Goal: Transaction & Acquisition: Purchase product/service

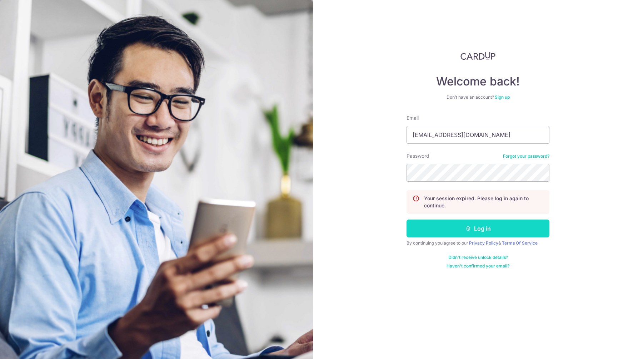
click at [321, 226] on button "Log in" at bounding box center [478, 228] width 143 height 18
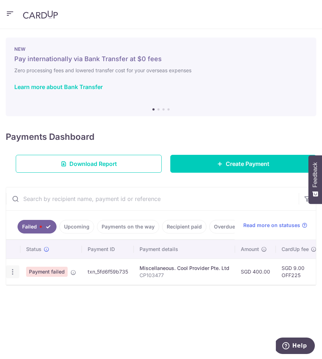
click at [13, 268] on icon "button" at bounding box center [13, 272] width 8 height 8
click at [11, 9] on icon "button" at bounding box center [10, 13] width 9 height 9
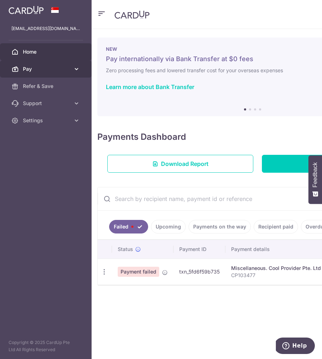
click at [76, 68] on icon at bounding box center [76, 68] width 7 height 7
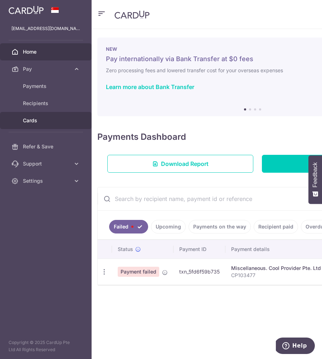
click at [48, 120] on span "Cards" at bounding box center [46, 120] width 47 height 7
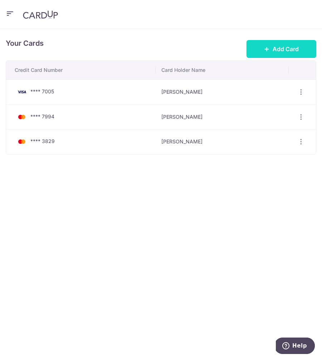
click at [266, 50] on icon at bounding box center [267, 49] width 6 height 6
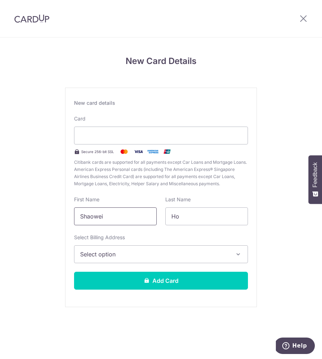
click at [112, 213] on input "Shaowei" at bounding box center [115, 216] width 83 height 18
type input "Weiying"
type input "Soh"
click at [120, 258] on span "Select option" at bounding box center [154, 254] width 149 height 9
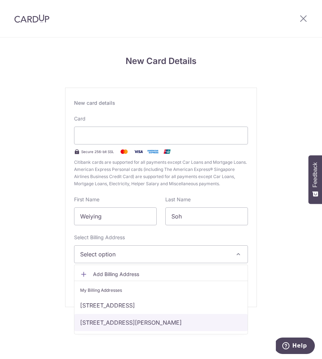
click at [124, 324] on link "6 Lim Ah Pin Road, #02-02, Singapore, Singapore, Singapore-547822" at bounding box center [160, 322] width 173 height 17
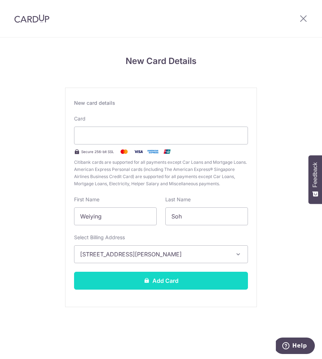
click at [132, 279] on button "Add Card" at bounding box center [161, 281] width 174 height 18
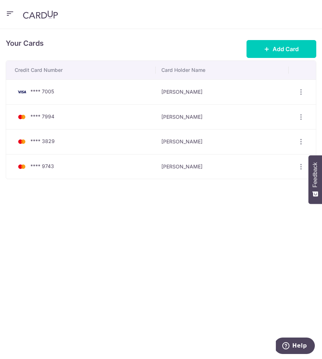
click at [175, 306] on div "Your Cards Add Card Credit Card Number Card Holder Name **** 7005 [PERSON_NAME]…" at bounding box center [161, 194] width 322 height 330
click at [33, 16] on img at bounding box center [40, 14] width 35 height 9
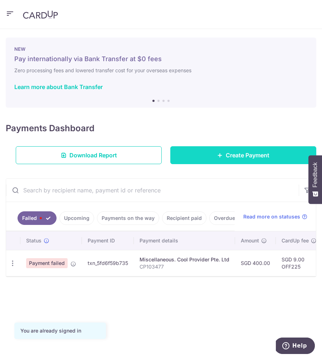
click at [258, 158] on span "Create Payment" at bounding box center [247, 155] width 44 height 9
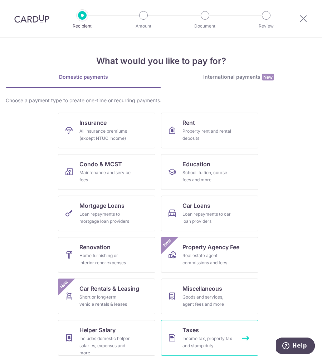
click at [191, 334] on link "Taxes Income tax, property tax and stamp duty" at bounding box center [209, 338] width 97 height 36
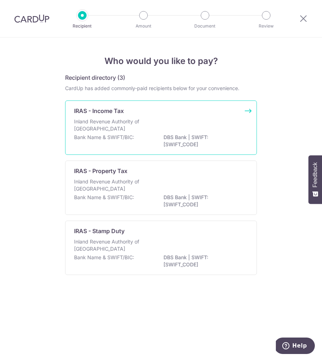
click at [146, 124] on p "Inland Revenue Authority of [GEOGRAPHIC_DATA]" at bounding box center [112, 125] width 76 height 14
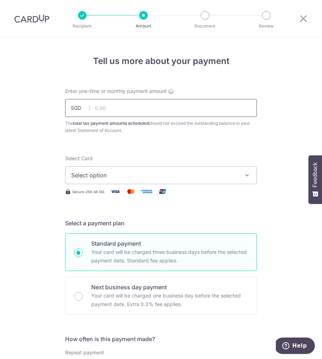
click at [205, 110] on input "text" at bounding box center [161, 108] width 192 height 18
type input "975.00"
click at [245, 175] on icon "button" at bounding box center [246, 175] width 7 height 7
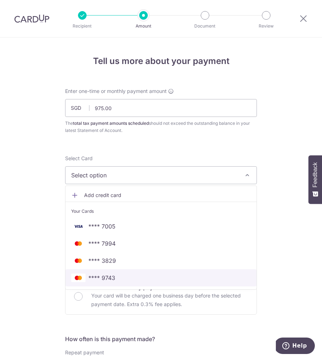
click at [189, 273] on link "**** 9743" at bounding box center [160, 277] width 191 height 17
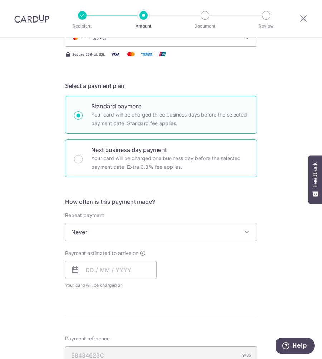
scroll to position [137, 0]
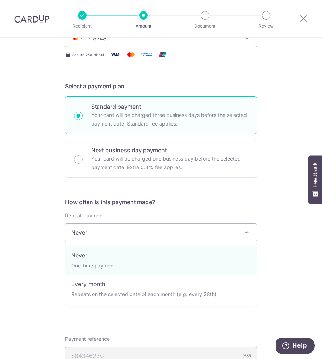
click at [211, 233] on span "Never" at bounding box center [160, 232] width 191 height 17
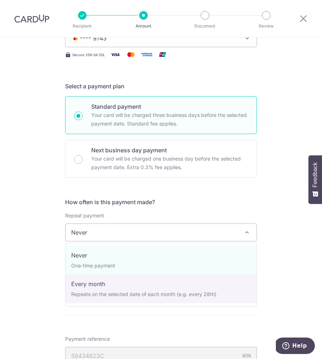
select select "3"
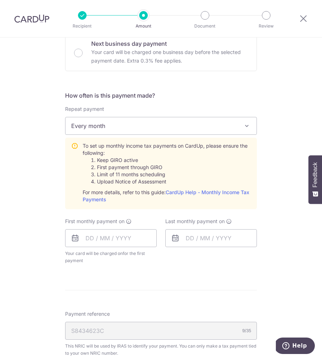
scroll to position [244, 0]
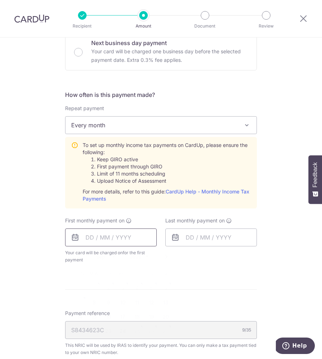
click at [88, 237] on input "text" at bounding box center [110, 237] width 91 height 18
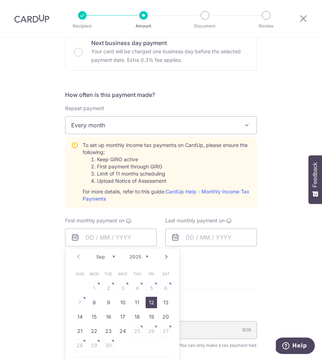
click at [154, 305] on link "12" at bounding box center [150, 302] width 11 height 11
type input "12/09/2025"
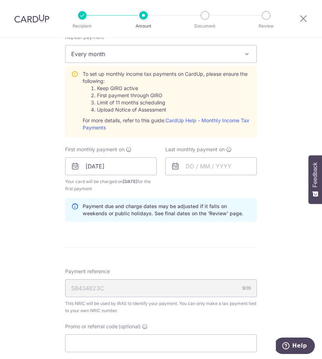
scroll to position [326, 0]
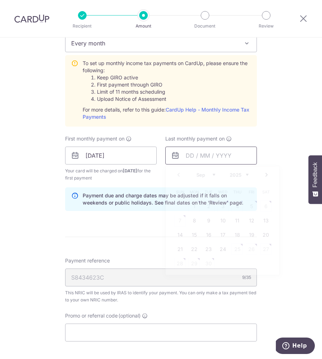
click at [197, 154] on input "text" at bounding box center [210, 156] width 91 height 18
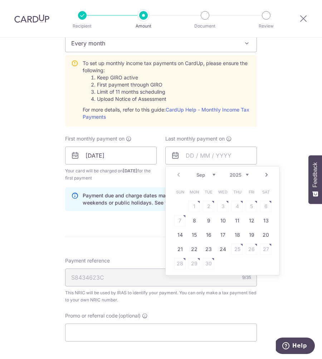
click at [210, 174] on select "Sep Oct Nov Dec" at bounding box center [205, 175] width 19 height 6
click at [247, 176] on select "2025 2026" at bounding box center [238, 175] width 19 height 6
click at [205, 175] on select "Jan Feb Mar Apr May Jun Jul Aug Sep Oct" at bounding box center [205, 175] width 19 height 6
click at [236, 219] on link "12" at bounding box center [236, 220] width 11 height 11
type input "12/03/2026"
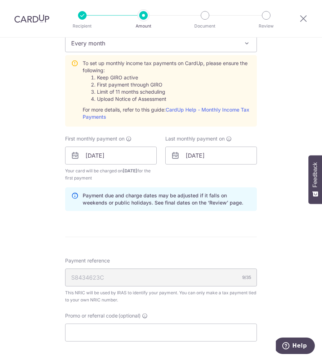
click at [271, 181] on div "Tell us more about your payment Enter one-time or monthly payment amount SGD 97…" at bounding box center [161, 101] width 322 height 778
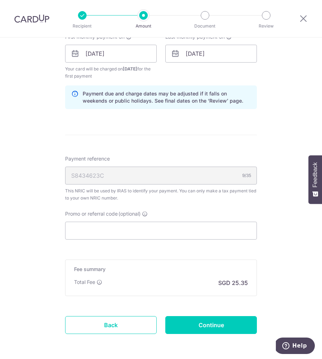
scroll to position [437, 0]
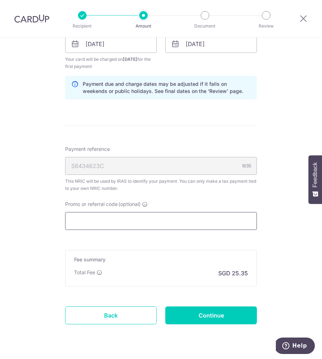
click at [190, 220] on input "Promo or referral code (optional)" at bounding box center [161, 221] width 192 height 18
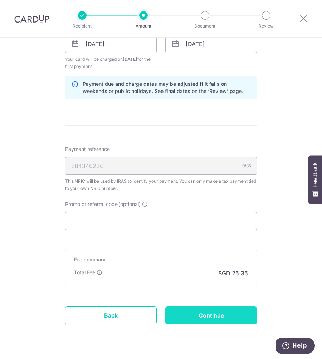
click at [209, 316] on input "Continue" at bounding box center [210, 315] width 91 height 18
type input "Create Schedule"
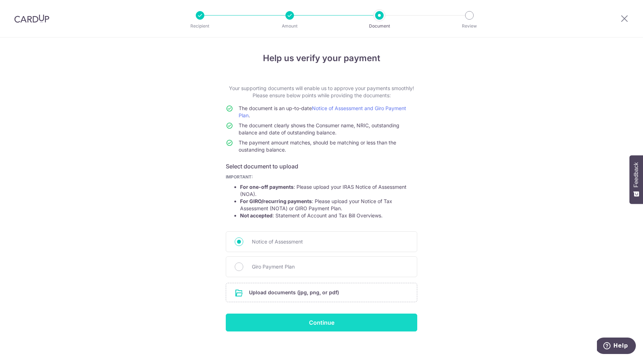
click at [313, 324] on input "Continue" at bounding box center [322, 322] width 192 height 18
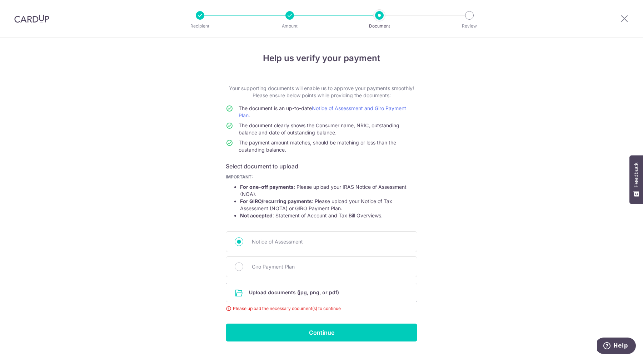
scroll to position [16, 0]
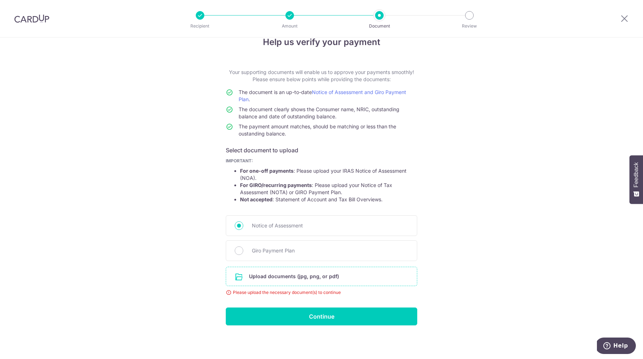
click at [289, 272] on input "file" at bounding box center [321, 276] width 191 height 19
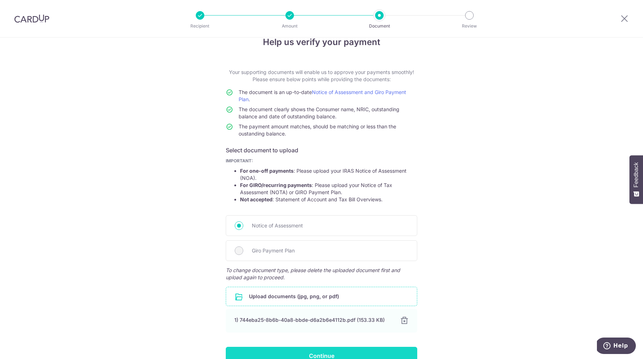
click at [308, 352] on input "Continue" at bounding box center [322, 356] width 192 height 18
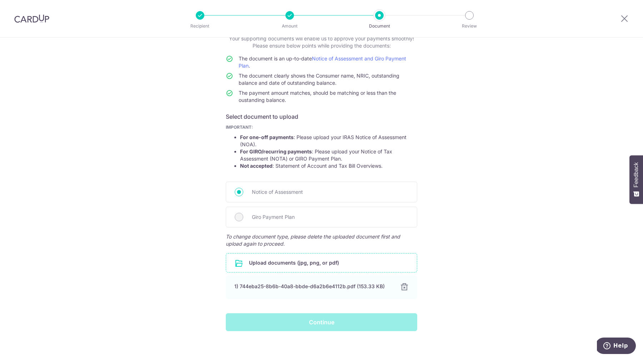
scroll to position [55, 0]
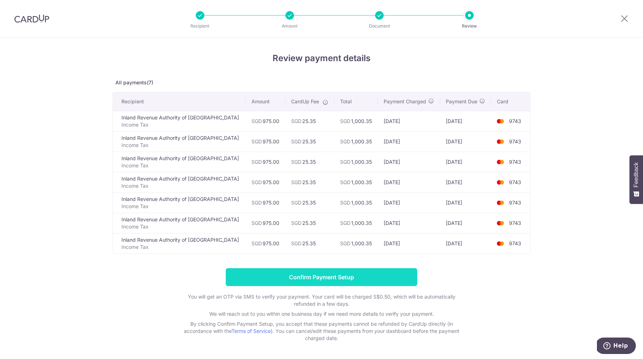
click at [316, 276] on input "Confirm Payment Setup" at bounding box center [322, 277] width 192 height 18
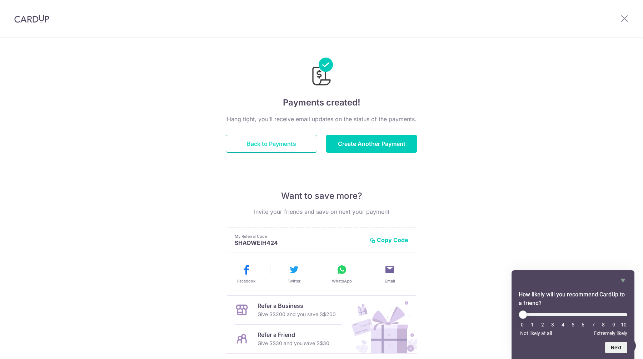
click at [263, 147] on button "Back to Payments" at bounding box center [271, 144] width 91 height 18
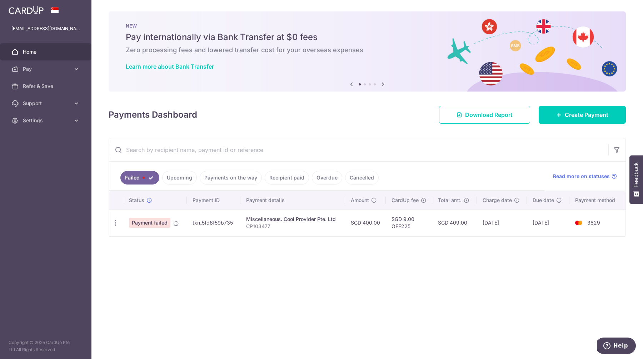
click at [184, 180] on link "Upcoming" at bounding box center [179, 178] width 35 height 14
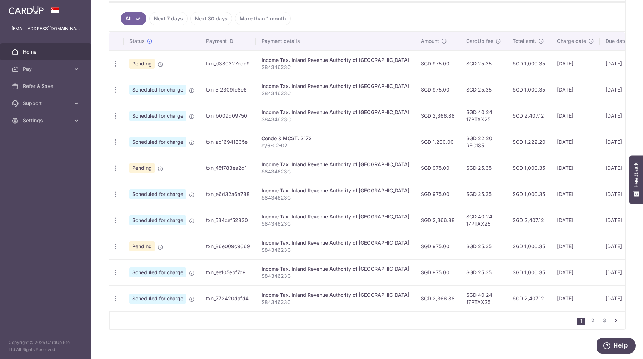
scroll to position [194, 0]
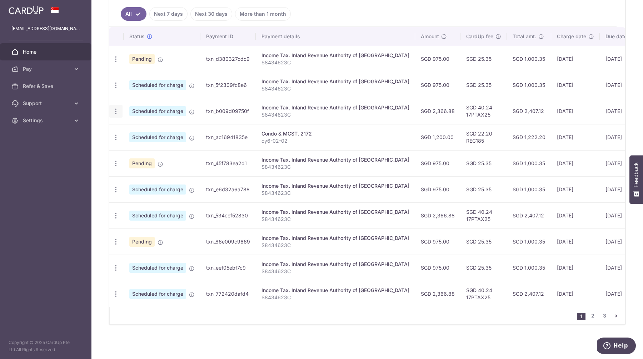
click at [116, 63] on icon "button" at bounding box center [116, 59] width 8 height 8
click at [123, 130] on icon at bounding box center [119, 130] width 9 height 9
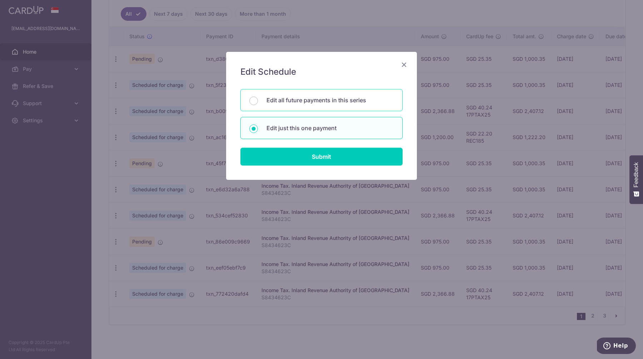
click at [267, 94] on div "Edit all future payments in this series" at bounding box center [321, 100] width 162 height 22
radio input "true"
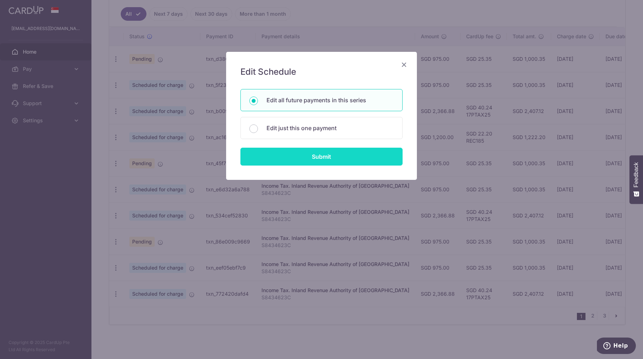
click at [296, 154] on input "Submit" at bounding box center [321, 157] width 162 height 18
radio input "true"
type input "2,366.88"
type input "S8434623C"
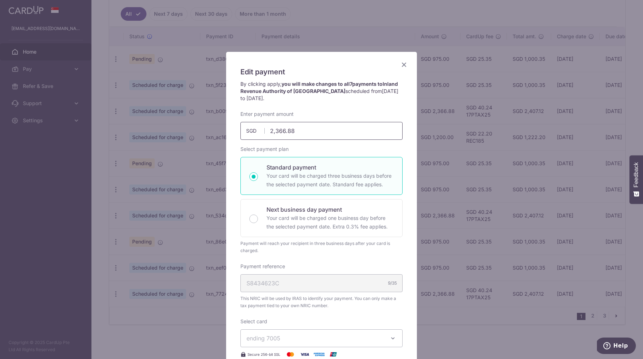
click at [299, 130] on input "2,366.88" at bounding box center [321, 131] width 162 height 18
click at [293, 133] on input "2,366.88" at bounding box center [321, 131] width 162 height 18
paste input "1391"
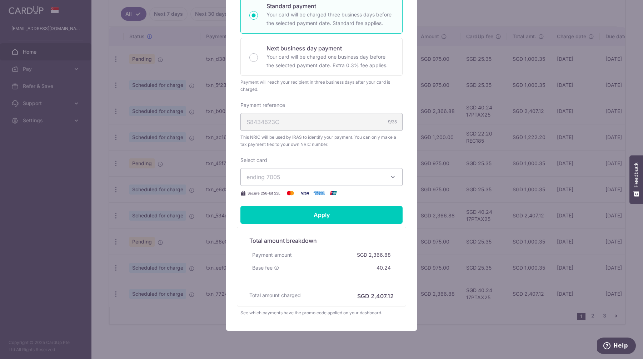
scroll to position [185, 0]
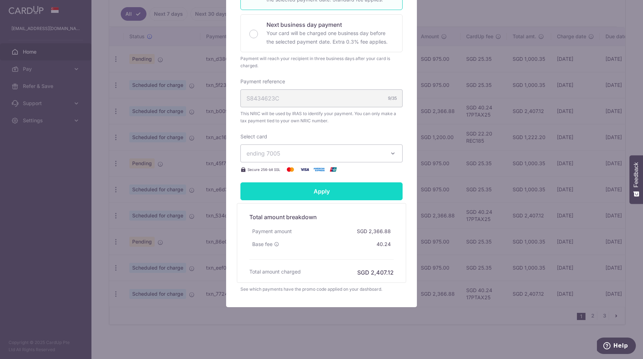
type input "1,391.88"
click at [312, 195] on form "By clicking apply, you will make changes to all 7 payments to Inland Revenue Au…" at bounding box center [321, 94] width 162 height 397
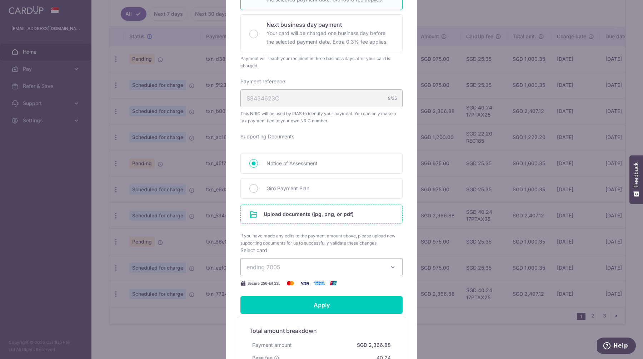
click at [304, 218] on input "file" at bounding box center [322, 214] width 162 height 19
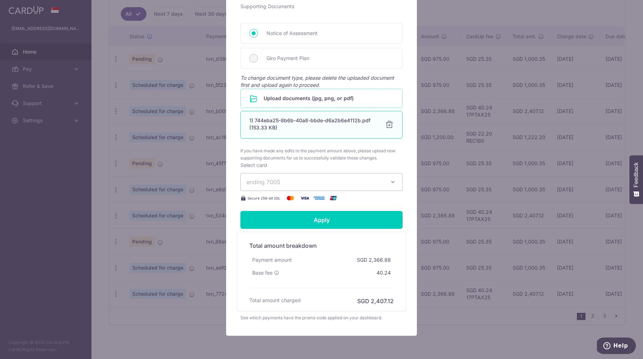
scroll to position [343, 0]
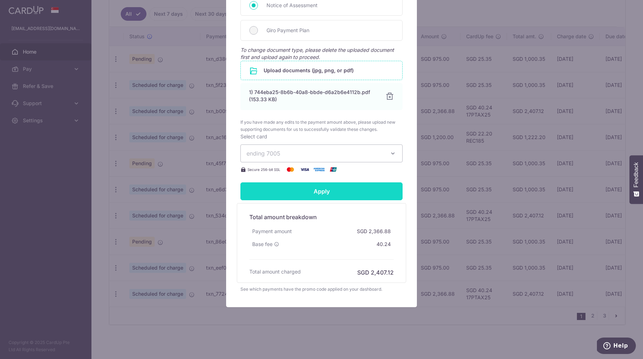
click at [300, 189] on input "Apply" at bounding box center [321, 191] width 162 height 18
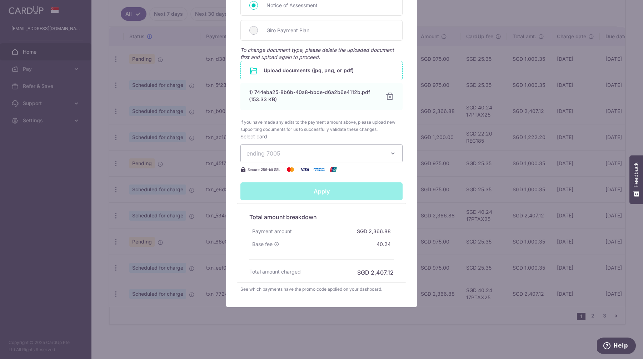
type input "Successfully Applied"
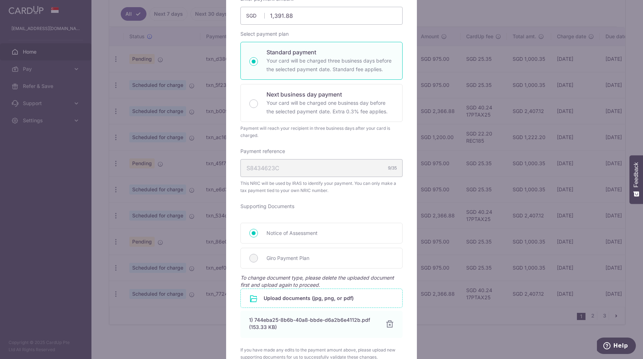
scroll to position [0, 0]
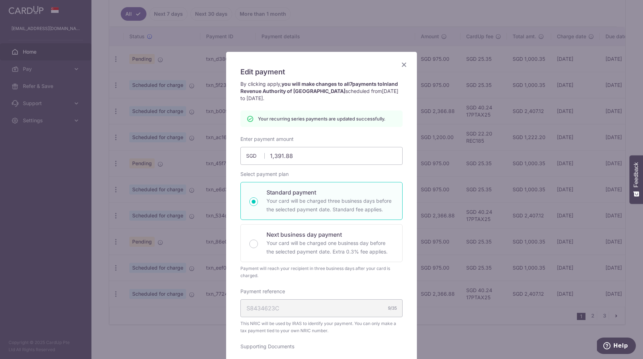
click at [407, 62] on icon "Close" at bounding box center [404, 64] width 9 height 9
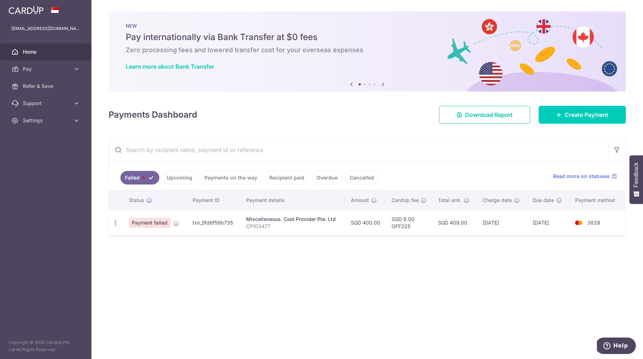
click at [176, 177] on link "Upcoming" at bounding box center [179, 178] width 35 height 14
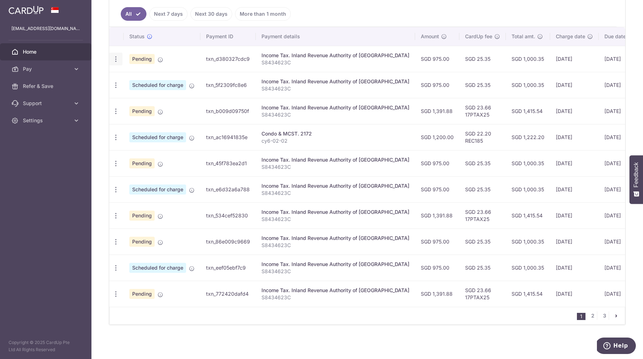
click at [116, 59] on icon "button" at bounding box center [116, 59] width 8 height 8
click at [130, 78] on span "Update payment" at bounding box center [154, 78] width 49 height 9
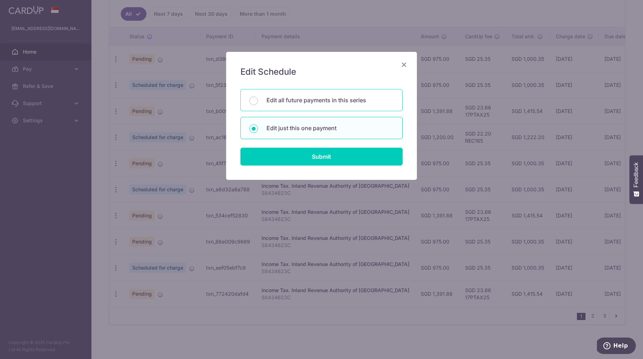
click at [261, 101] on div "Edit all future payments in this series" at bounding box center [321, 100] width 162 height 22
radio input "true"
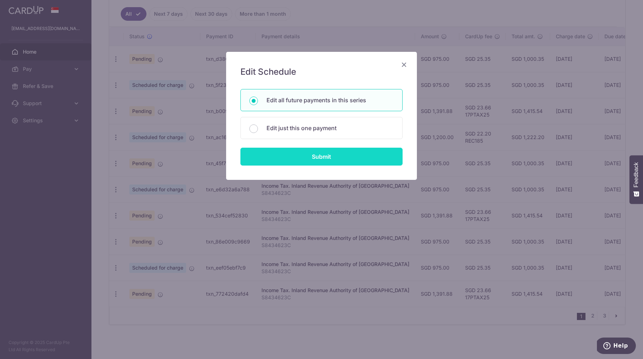
click at [284, 155] on input "Submit" at bounding box center [321, 157] width 162 height 18
radio input "true"
type input "975.00"
type input "S8434623C"
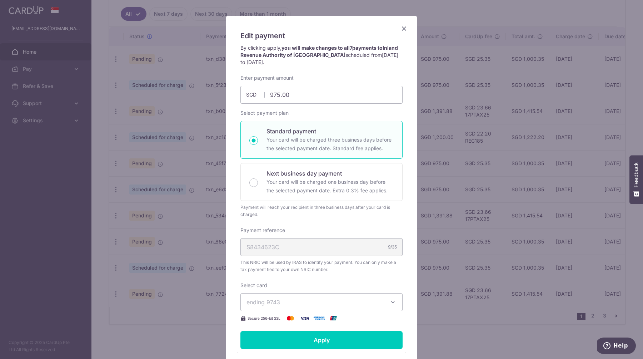
scroll to position [37, 0]
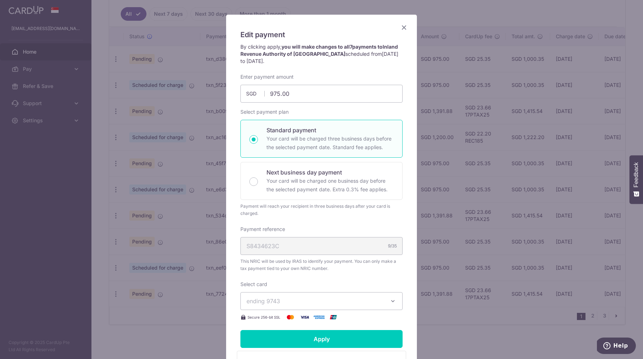
click at [406, 26] on icon "Close" at bounding box center [404, 27] width 9 height 9
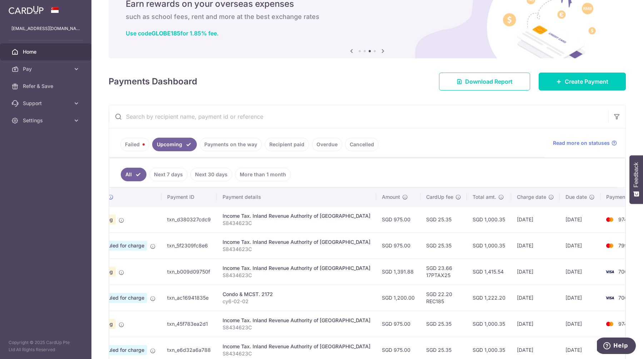
scroll to position [0, 0]
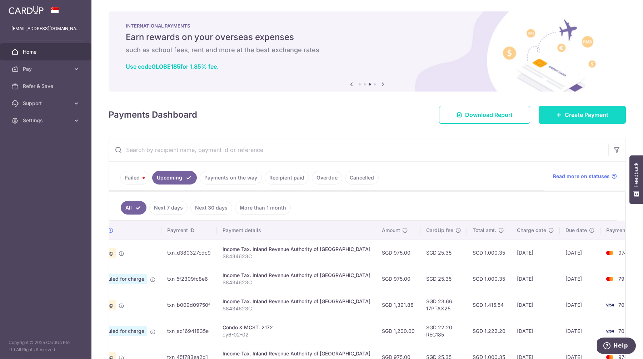
click at [551, 116] on link "Create Payment" at bounding box center [582, 115] width 87 height 18
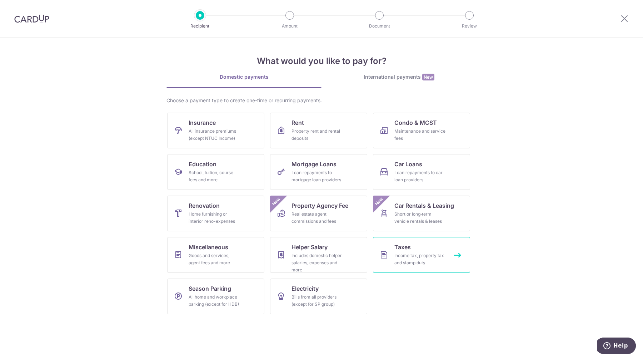
click at [393, 253] on link "Taxes Income tax, property tax and stamp duty" at bounding box center [421, 255] width 97 height 36
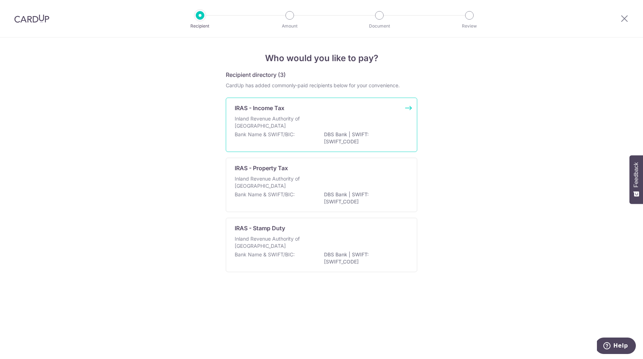
click at [265, 115] on p "Inland Revenue Authority of [GEOGRAPHIC_DATA]" at bounding box center [273, 122] width 76 height 14
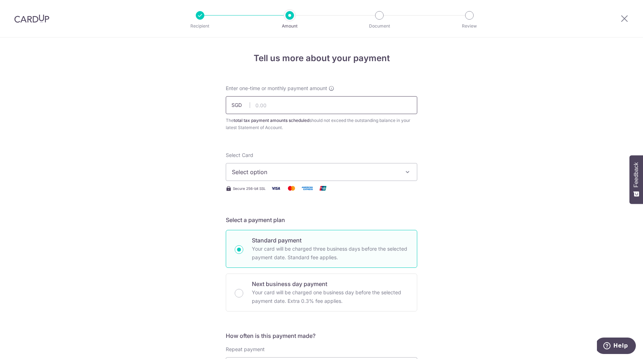
click at [280, 103] on input "text" at bounding box center [322, 105] width 192 height 18
type input "975.00"
click at [237, 170] on span "Select option" at bounding box center [315, 172] width 167 height 9
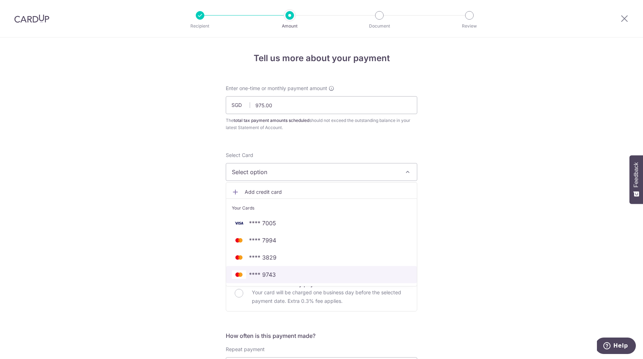
click at [260, 275] on span "**** 9743" at bounding box center [262, 274] width 27 height 9
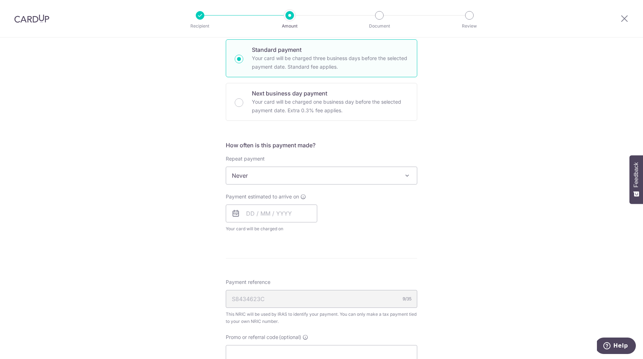
scroll to position [188, 0]
click at [264, 218] on input "text" at bounding box center [271, 216] width 91 height 18
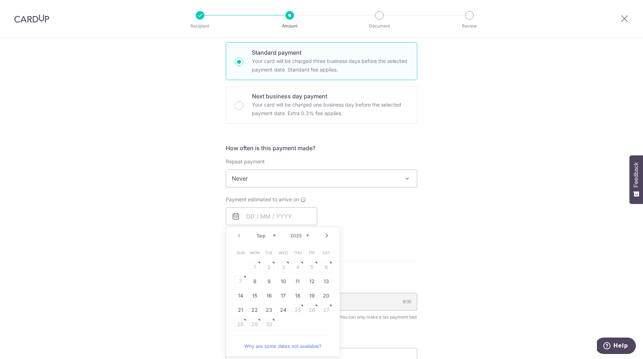
click at [23, 22] on img at bounding box center [31, 18] width 35 height 9
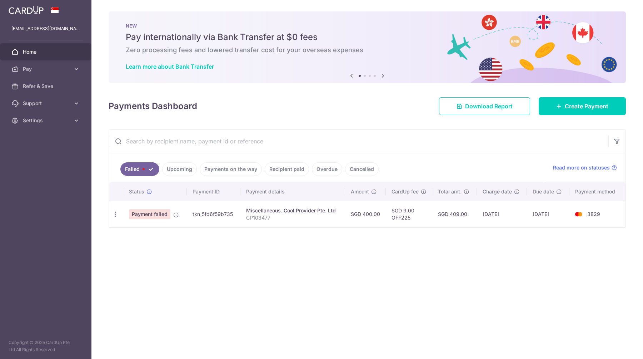
click at [175, 170] on link "Upcoming" at bounding box center [179, 169] width 35 height 14
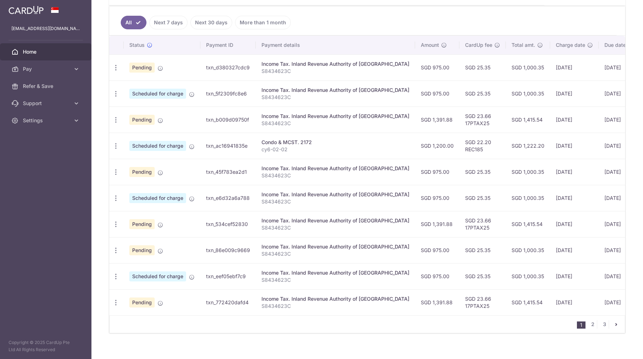
scroll to position [185, 0]
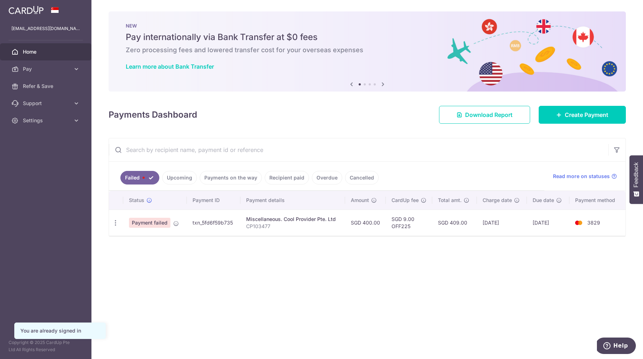
click at [188, 177] on link "Upcoming" at bounding box center [179, 178] width 35 height 14
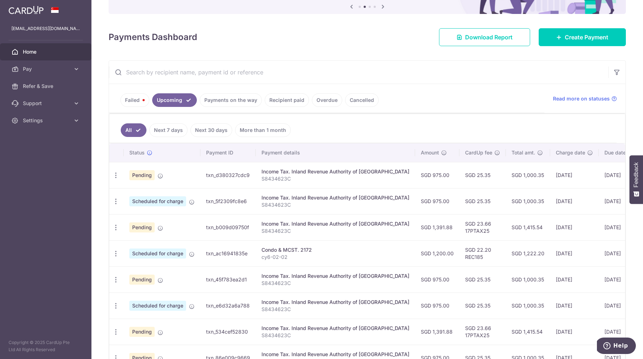
scroll to position [78, 0]
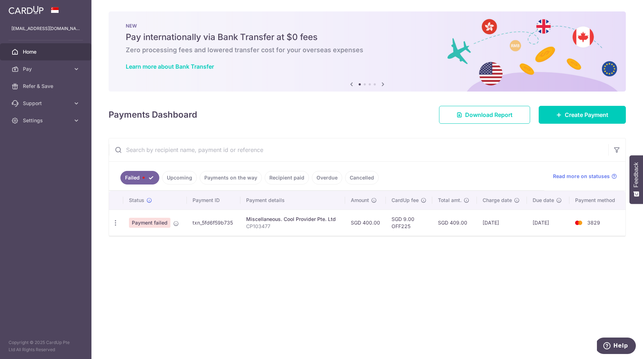
click at [177, 181] on link "Upcoming" at bounding box center [179, 178] width 35 height 14
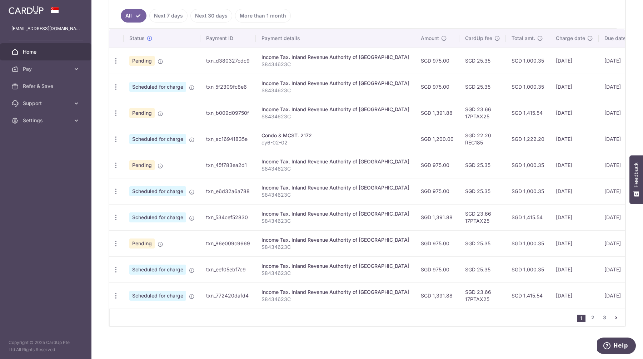
scroll to position [194, 0]
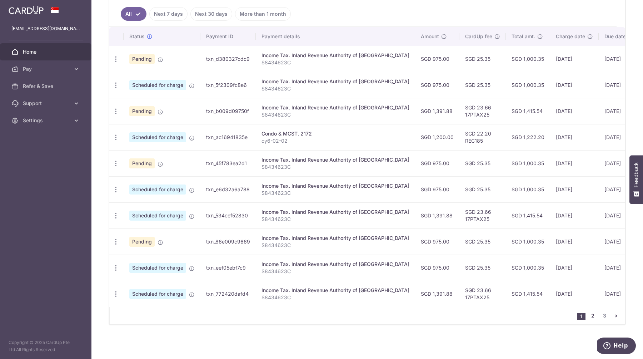
click at [592, 315] on link "2" at bounding box center [593, 315] width 9 height 9
click at [604, 316] on link "3" at bounding box center [604, 315] width 9 height 9
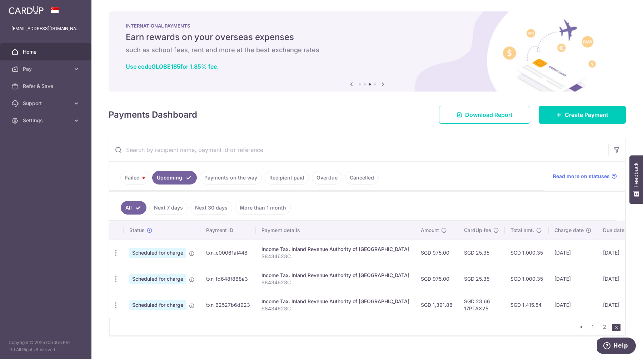
scroll to position [11, 0]
